Goal: Transaction & Acquisition: Purchase product/service

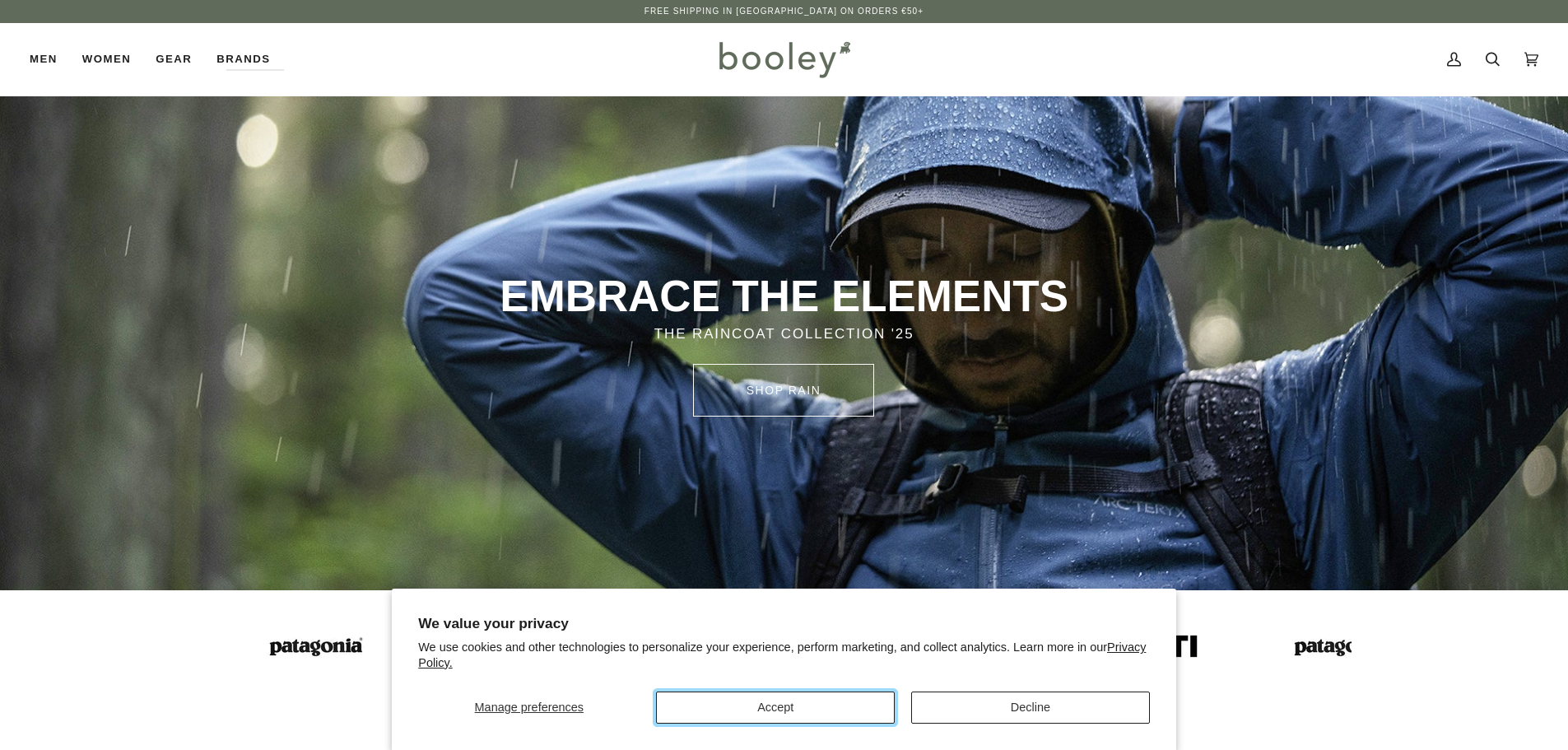
click at [788, 710] on button "Accept" at bounding box center [776, 708] width 239 height 32
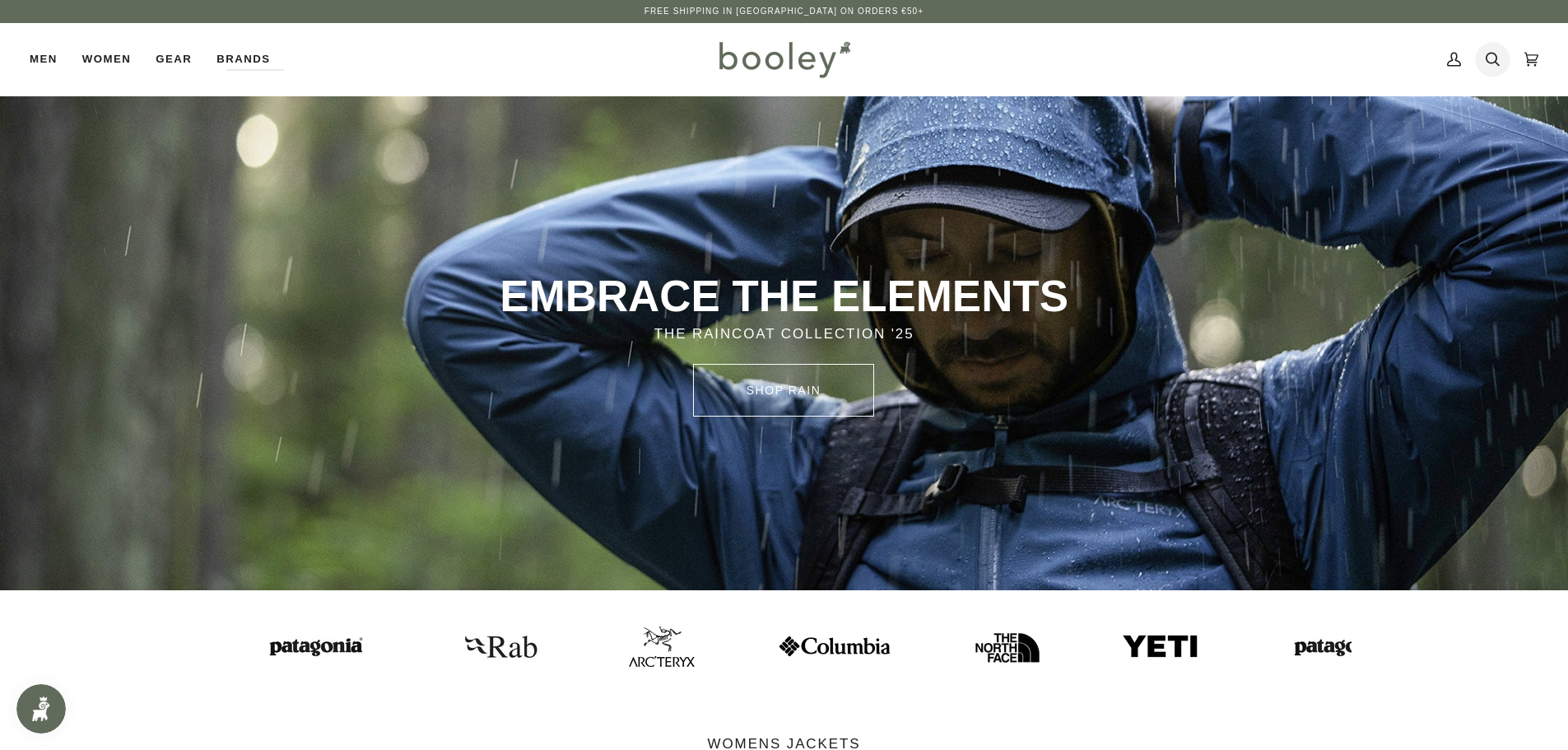
click at [1492, 61] on icon at bounding box center [1492, 59] width 14 height 24
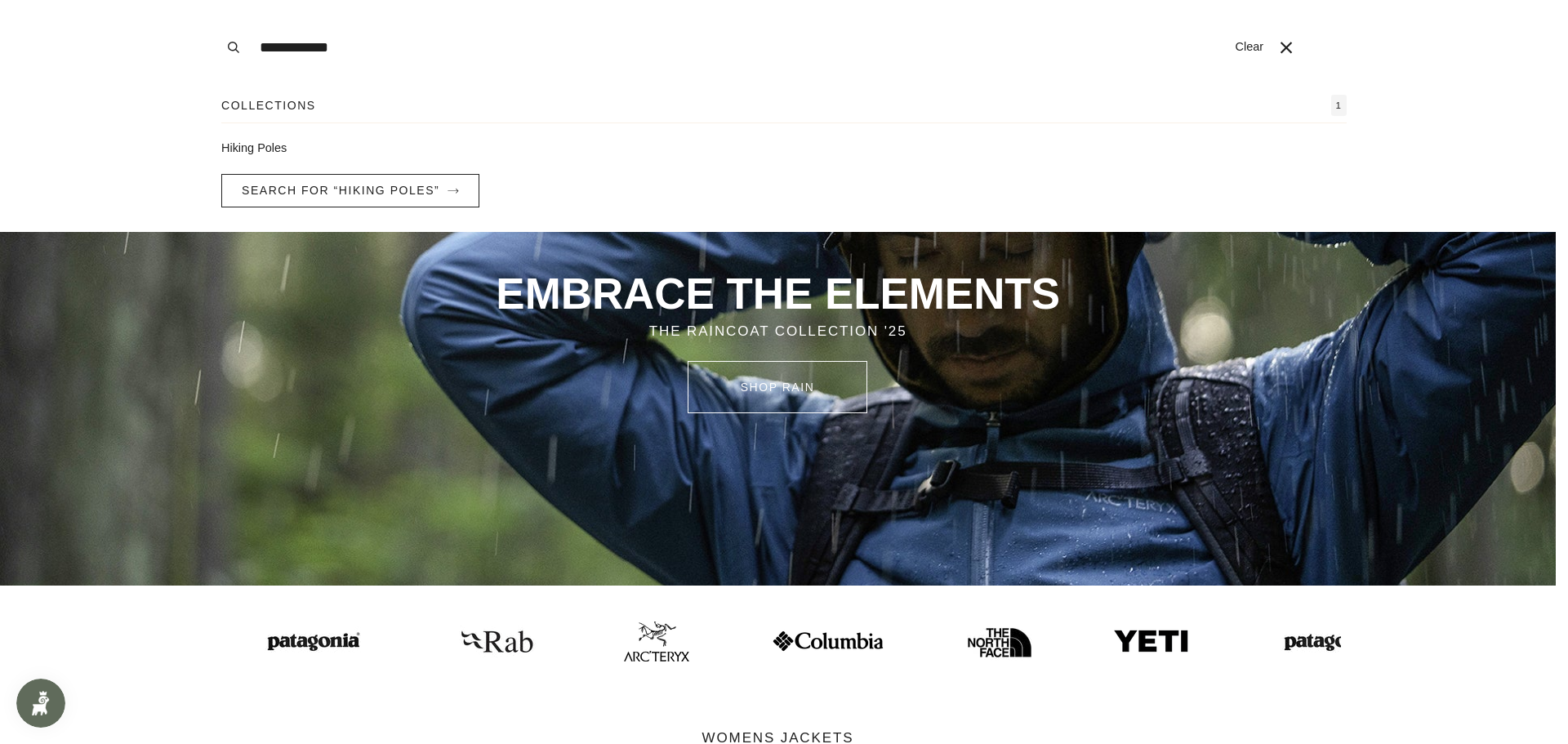
type input "**********"
click at [216, 0] on button "Search" at bounding box center [233, 47] width 36 height 94
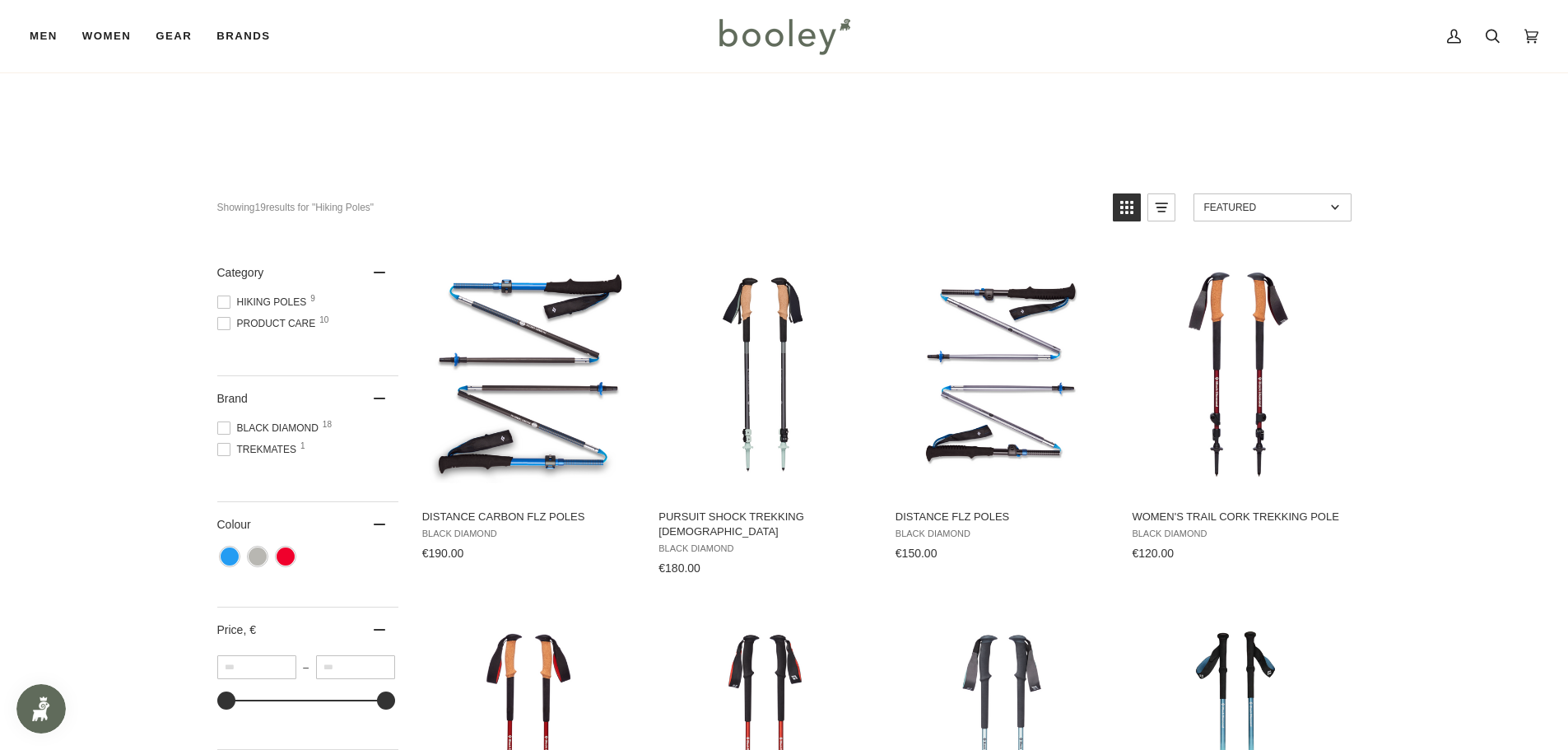
scroll to position [20, 0]
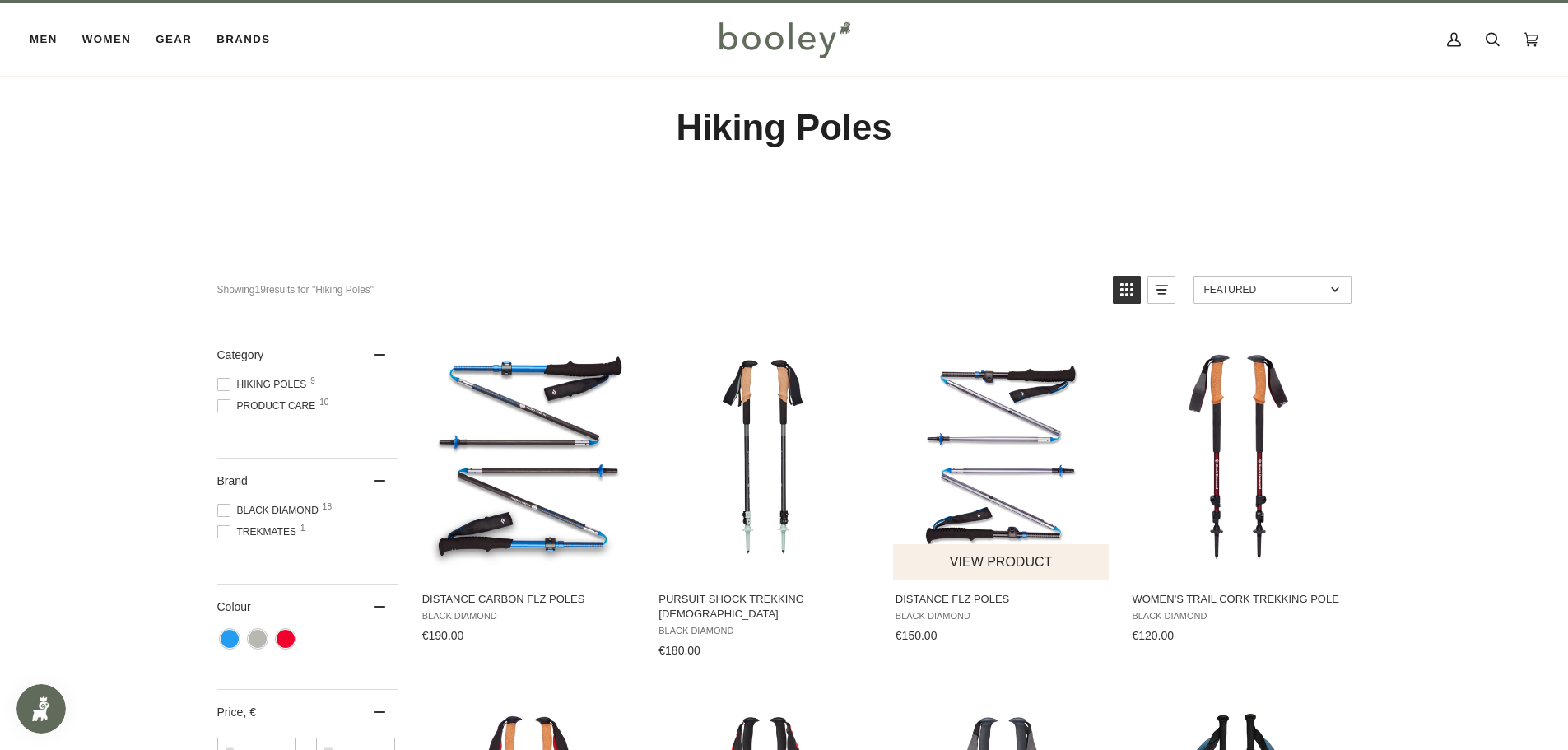
click at [1001, 562] on button "View product" at bounding box center [1001, 562] width 216 height 35
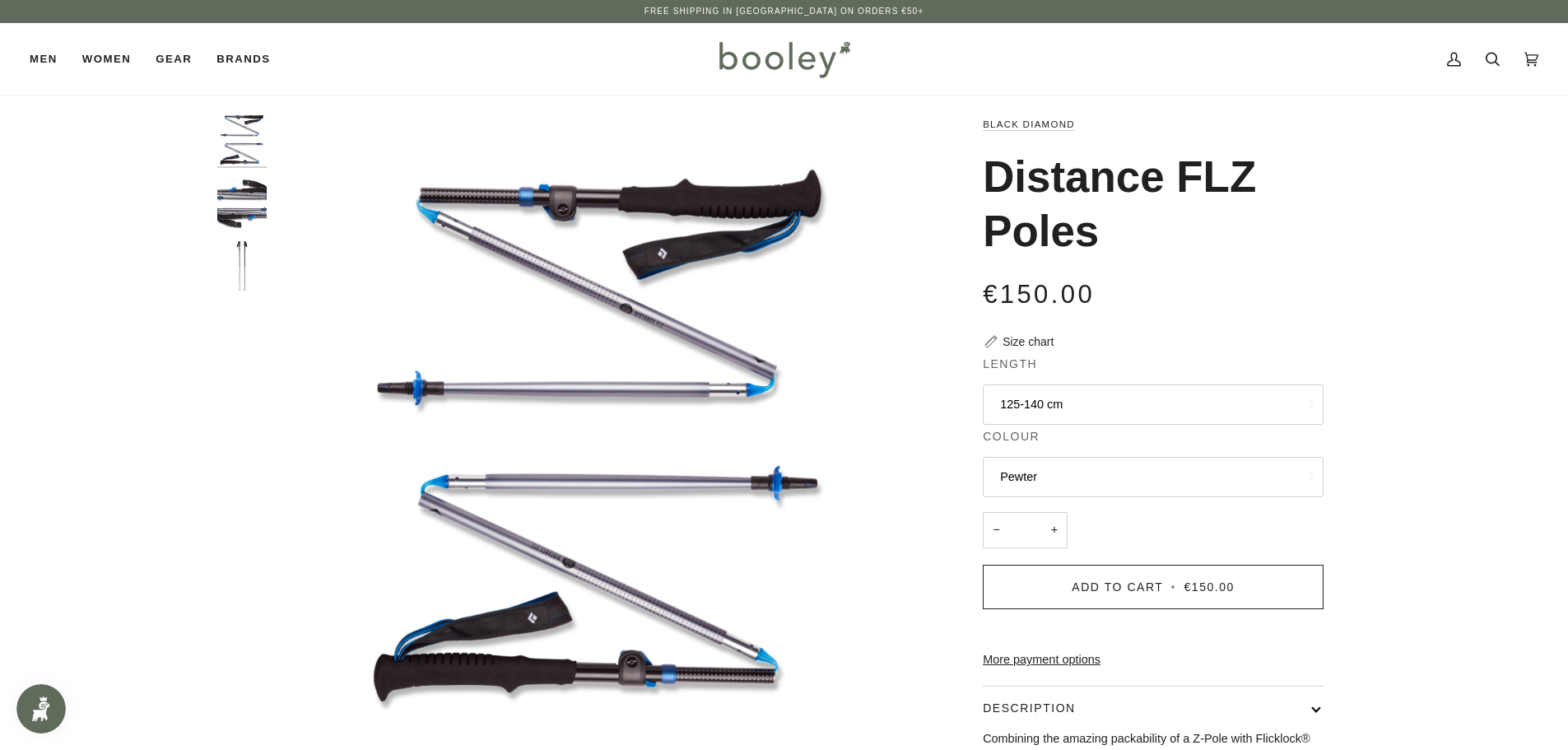
click at [1067, 394] on button "125-140 cm" at bounding box center [1152, 404] width 340 height 40
